Goal: Go to known website: Go to known website

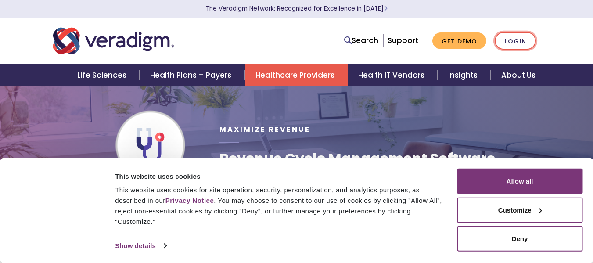
click at [517, 43] on link "Login" at bounding box center [515, 41] width 41 height 18
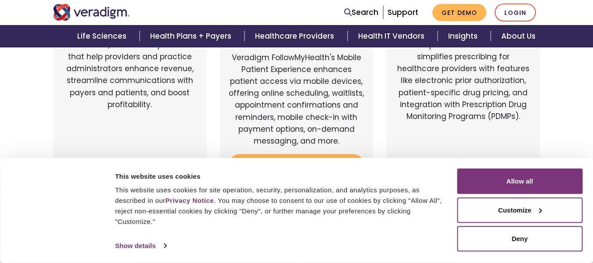
scroll to position [132, 0]
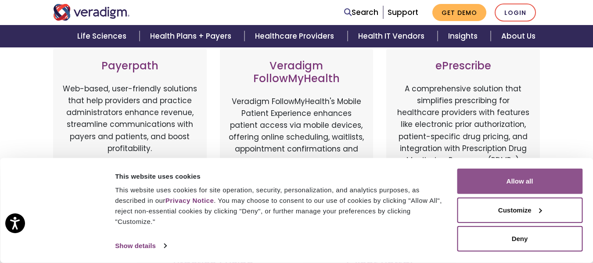
click at [550, 181] on button "Allow all" at bounding box center [520, 181] width 126 height 25
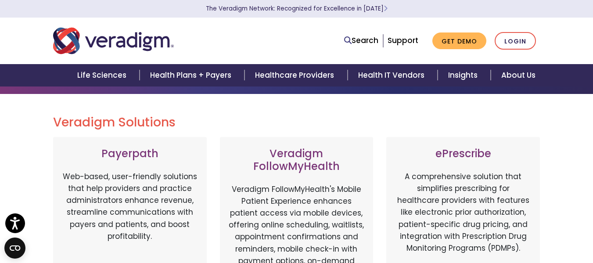
scroll to position [0, 0]
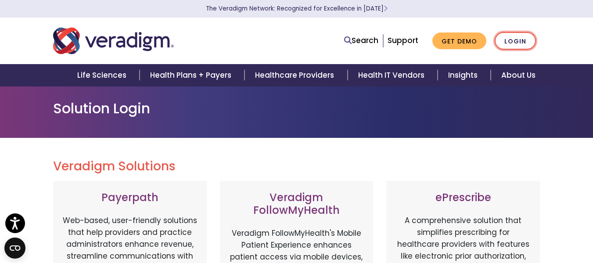
click at [517, 37] on link "Login" at bounding box center [515, 41] width 41 height 18
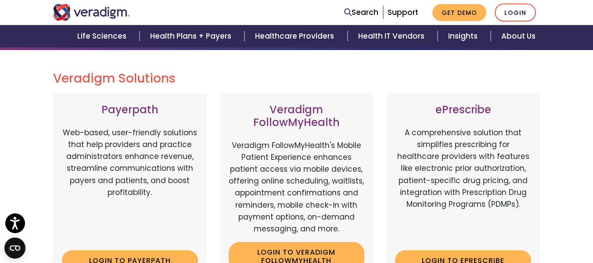
scroll to position [132, 0]
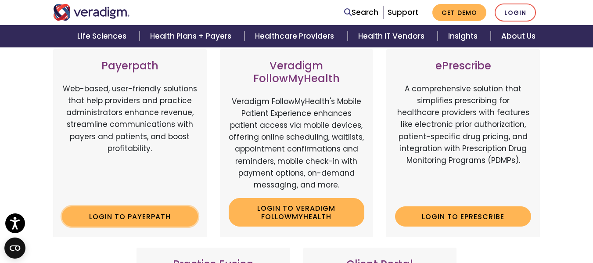
click at [139, 212] on link "Login to Payerpath" at bounding box center [130, 216] width 136 height 20
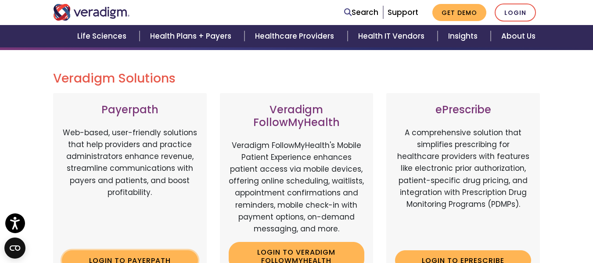
scroll to position [0, 0]
